Goal: Task Accomplishment & Management: Manage account settings

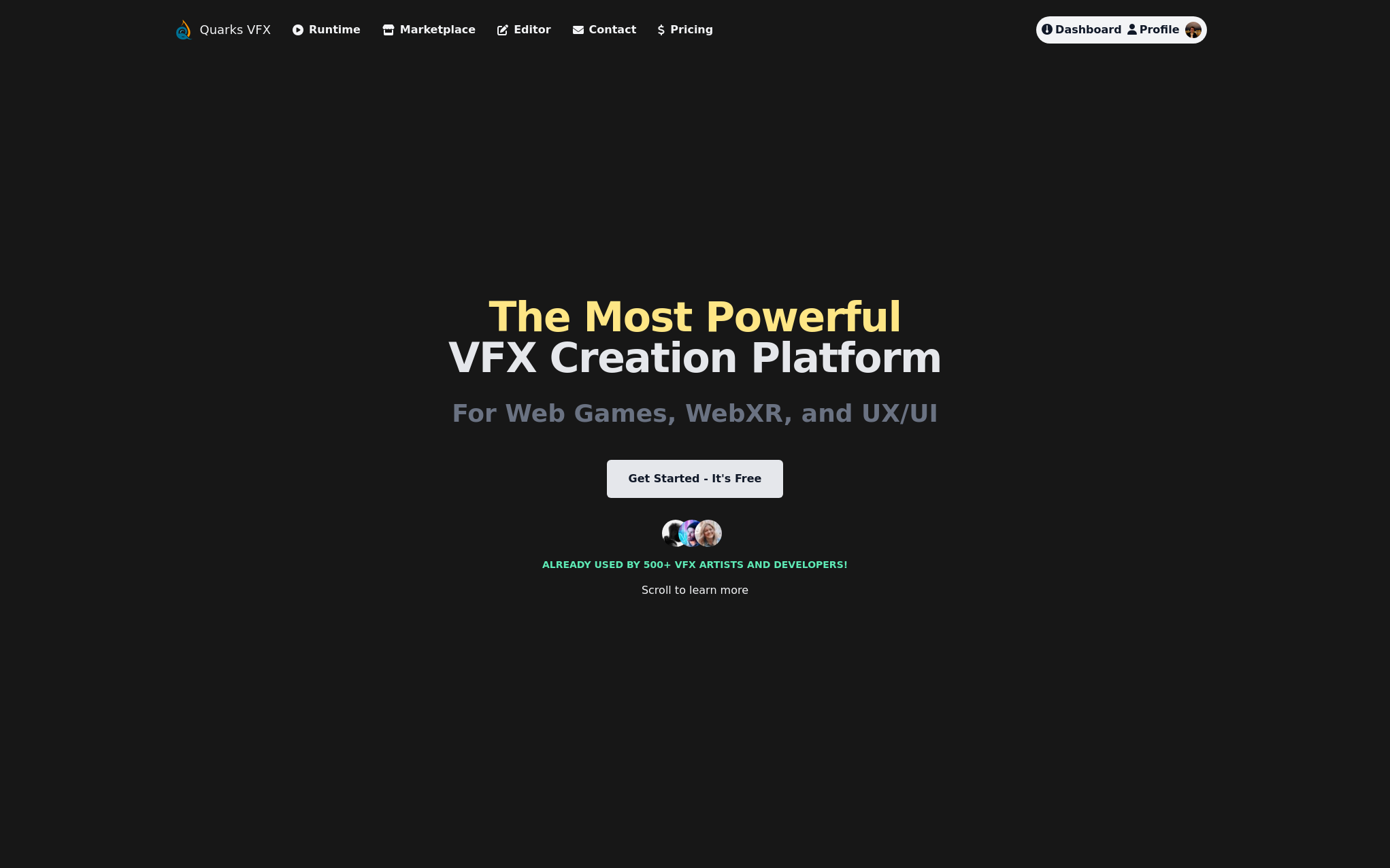
scroll to position [4098, 0]
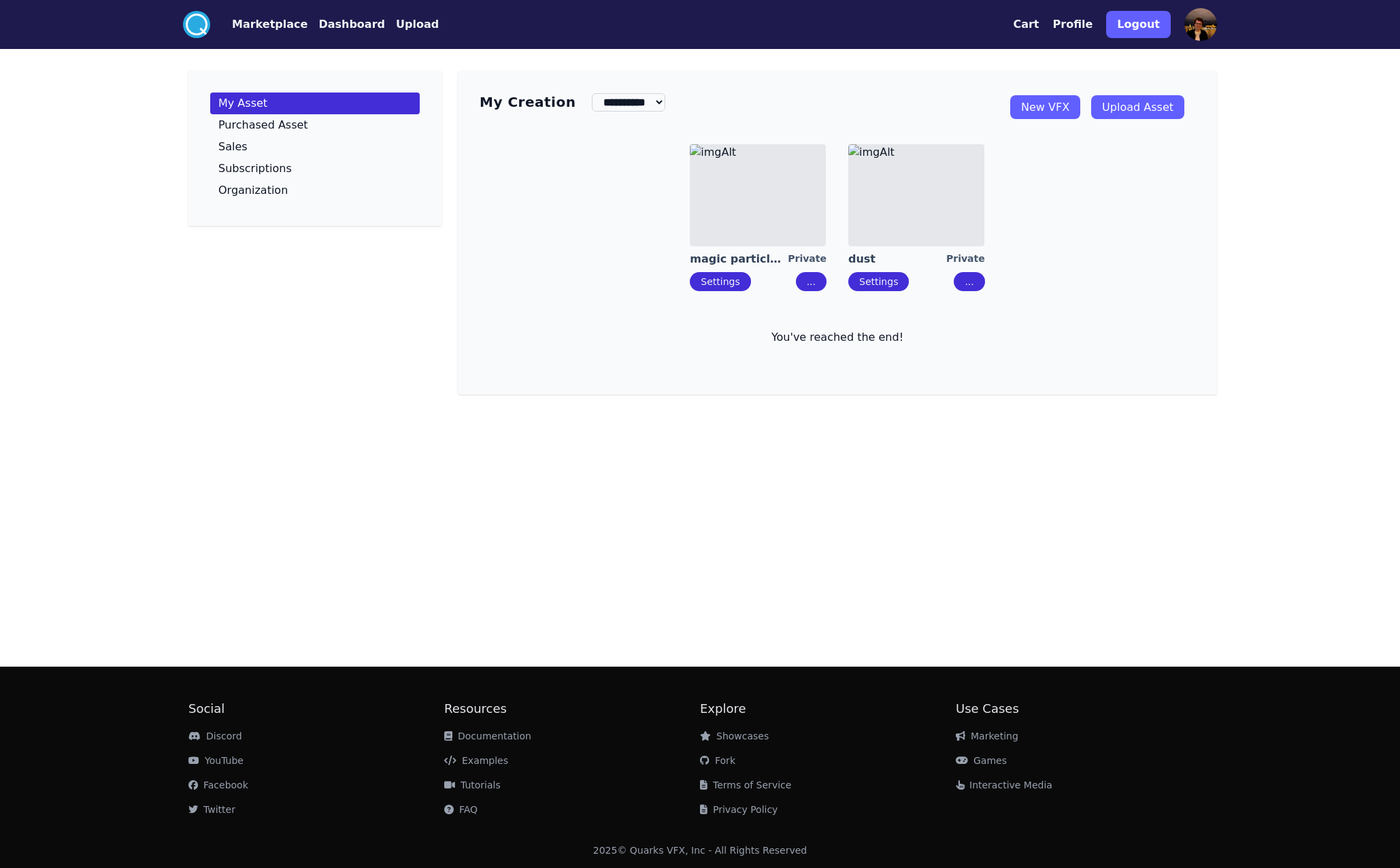
click at [882, 281] on link "Settings" at bounding box center [878, 281] width 39 height 11
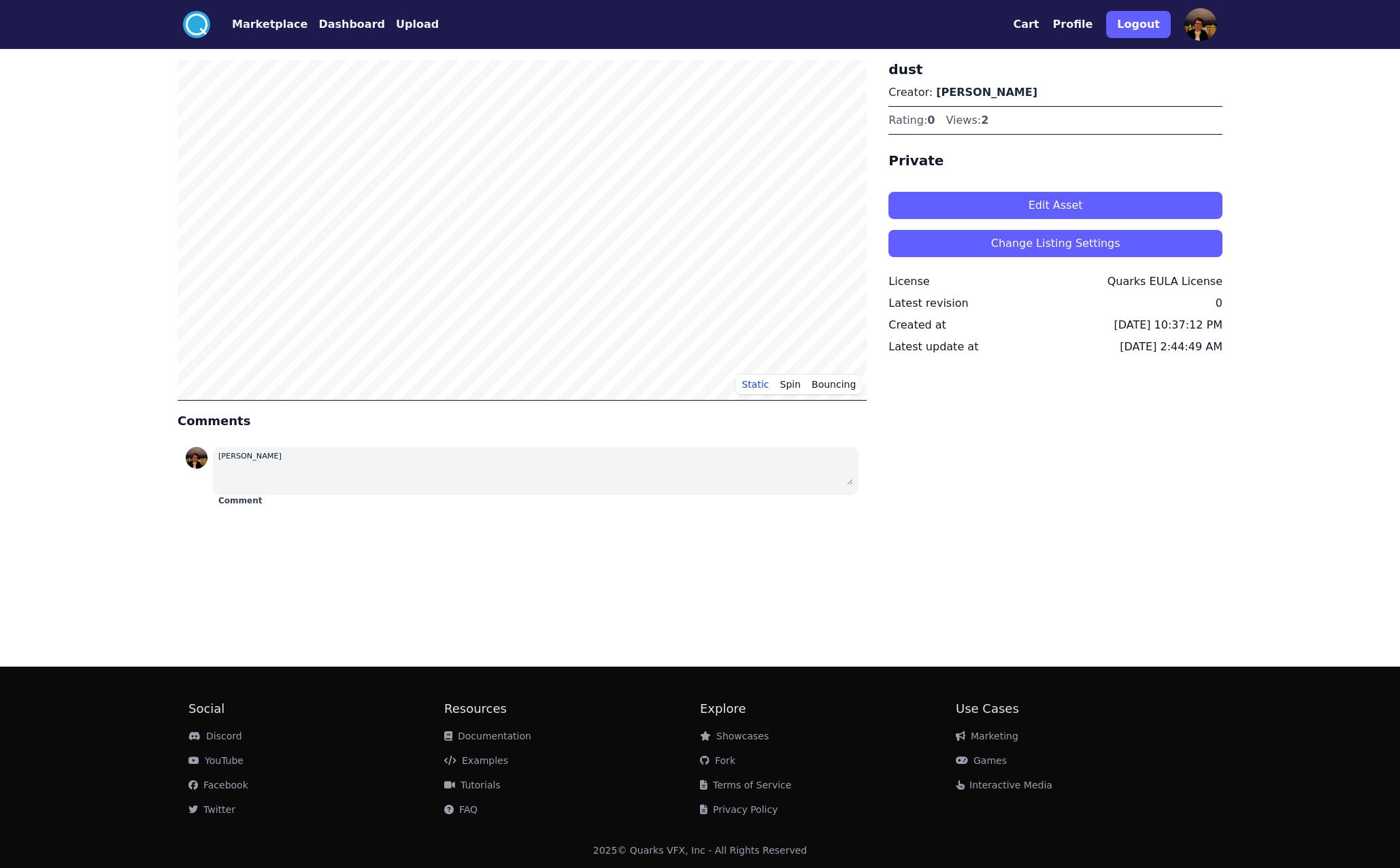
click at [992, 252] on button "Change Listing Settings" at bounding box center [1055, 243] width 334 height 27
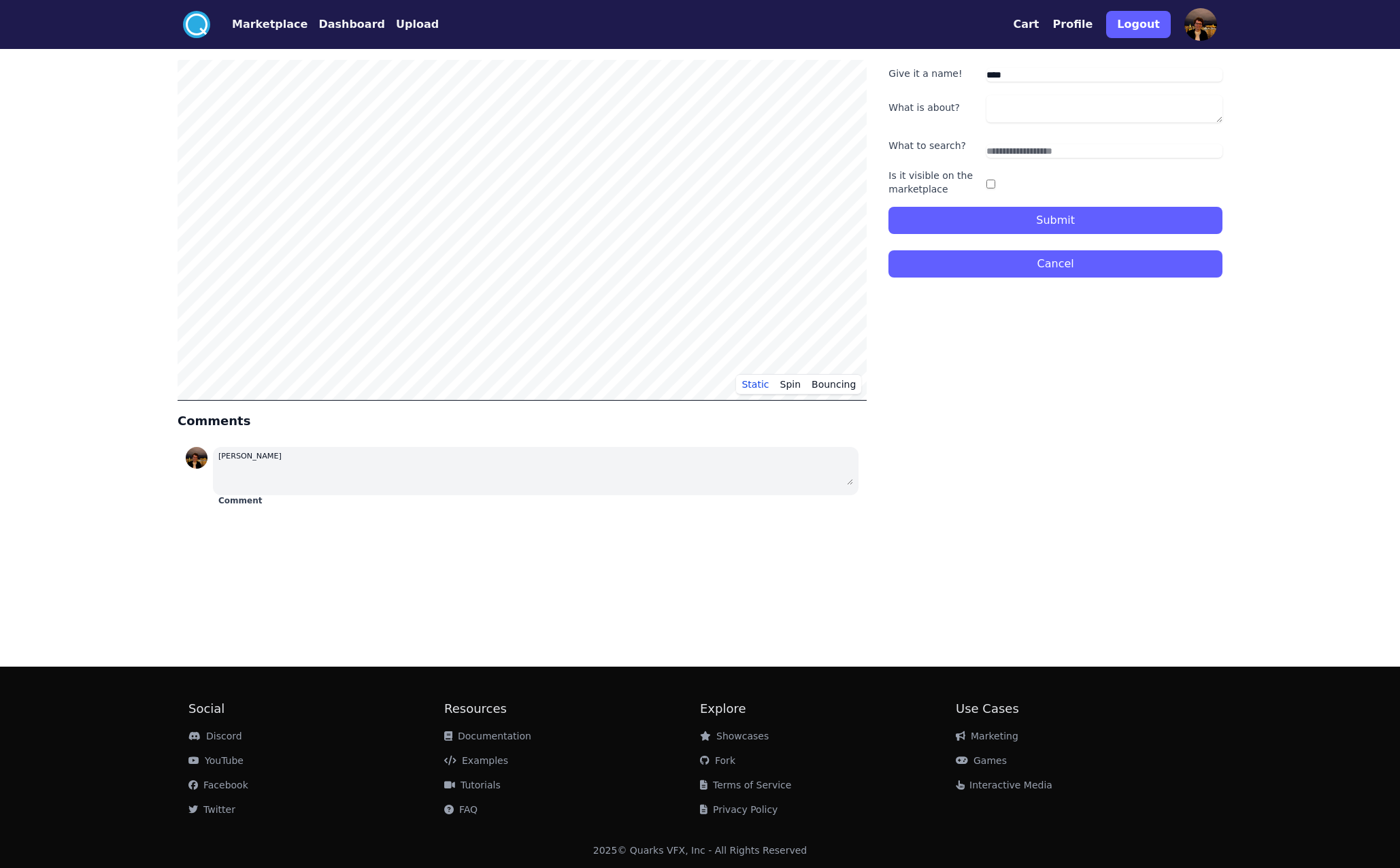
click at [1024, 272] on button "Cancel" at bounding box center [1055, 264] width 334 height 27
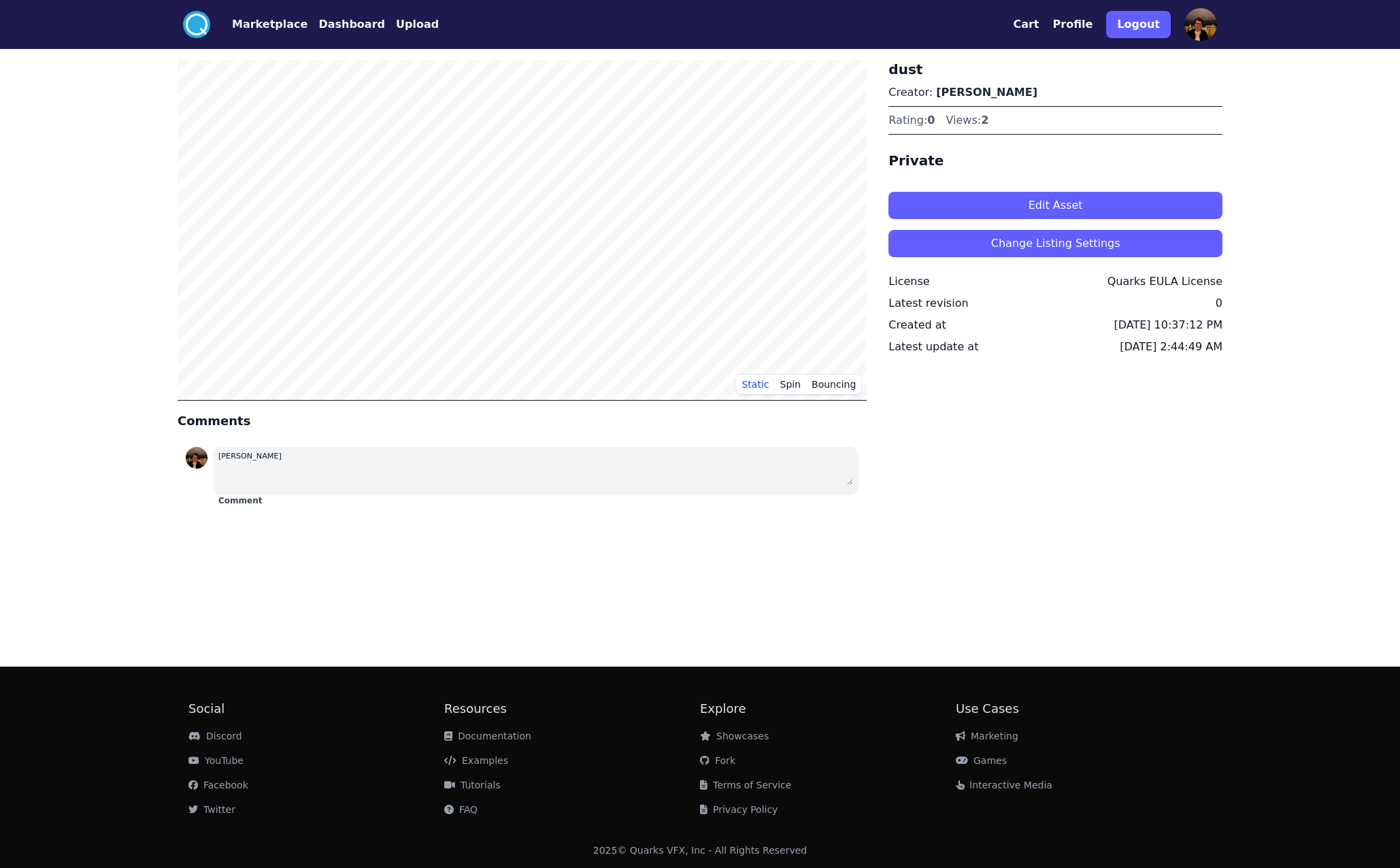
click at [1085, 207] on button "Edit Asset" at bounding box center [1055, 205] width 334 height 27
